Goal: Navigation & Orientation: Find specific page/section

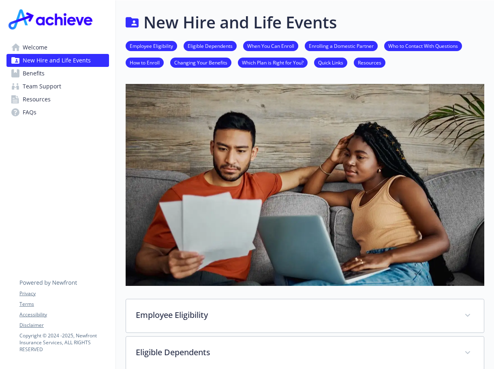
scroll to position [509, 6]
